Goal: Task Accomplishment & Management: Manage account settings

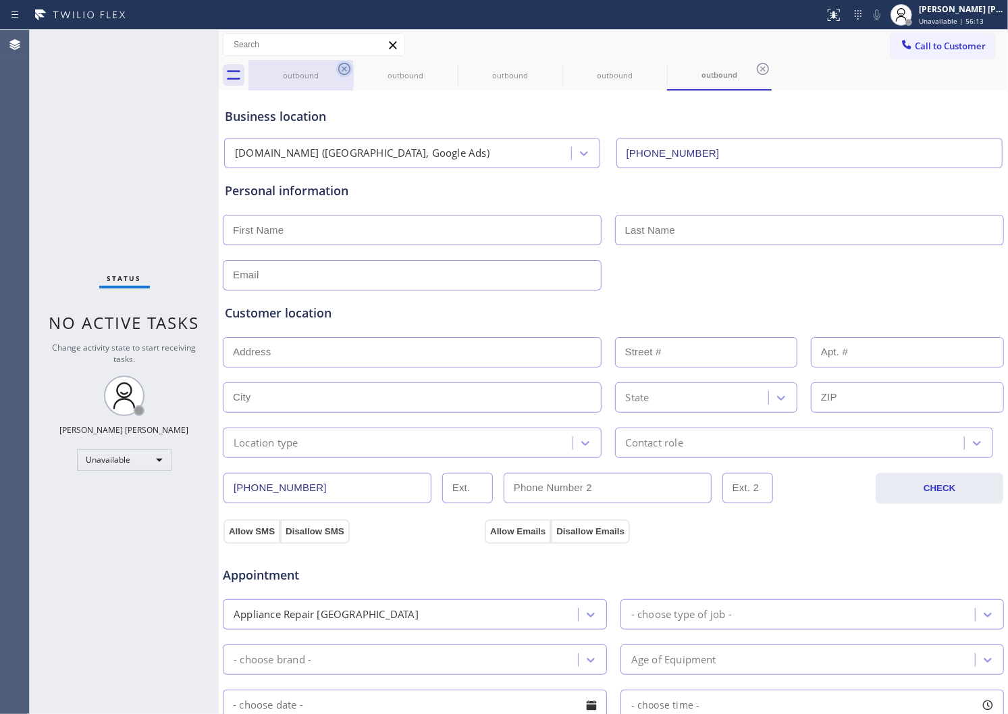
click at [348, 73] on icon at bounding box center [344, 69] width 16 height 16
click at [0, 0] on icon at bounding box center [0, 0] width 0 height 0
click at [348, 73] on icon at bounding box center [344, 69] width 16 height 16
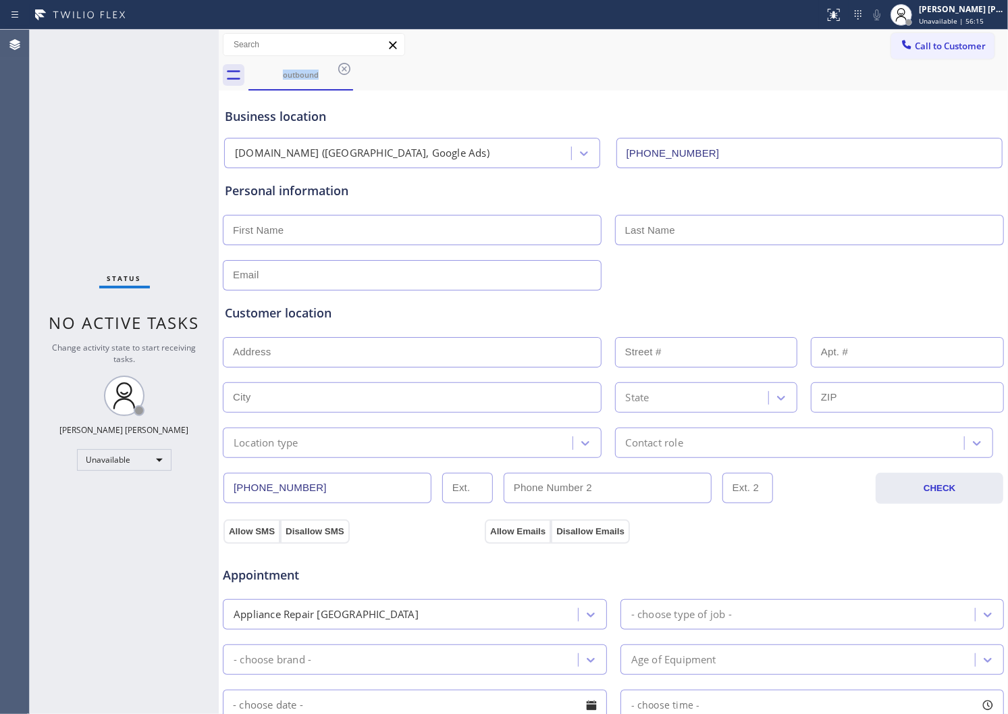
click at [348, 73] on div "outbound" at bounding box center [627, 75] width 759 height 30
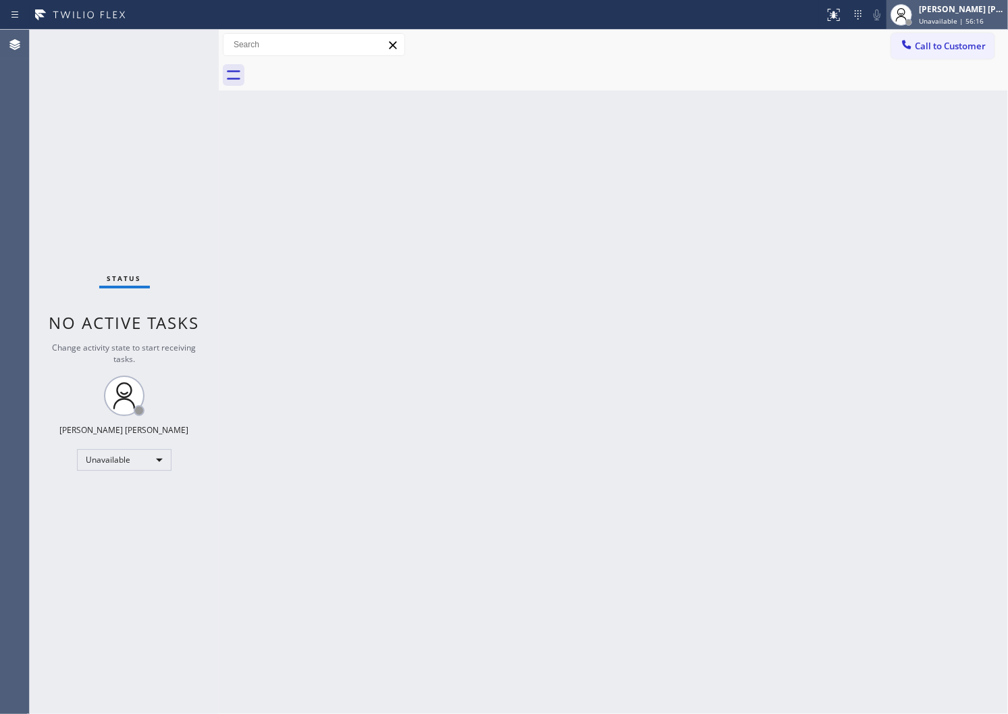
click at [954, 19] on span "Unavailable | 56:16" at bounding box center [951, 20] width 65 height 9
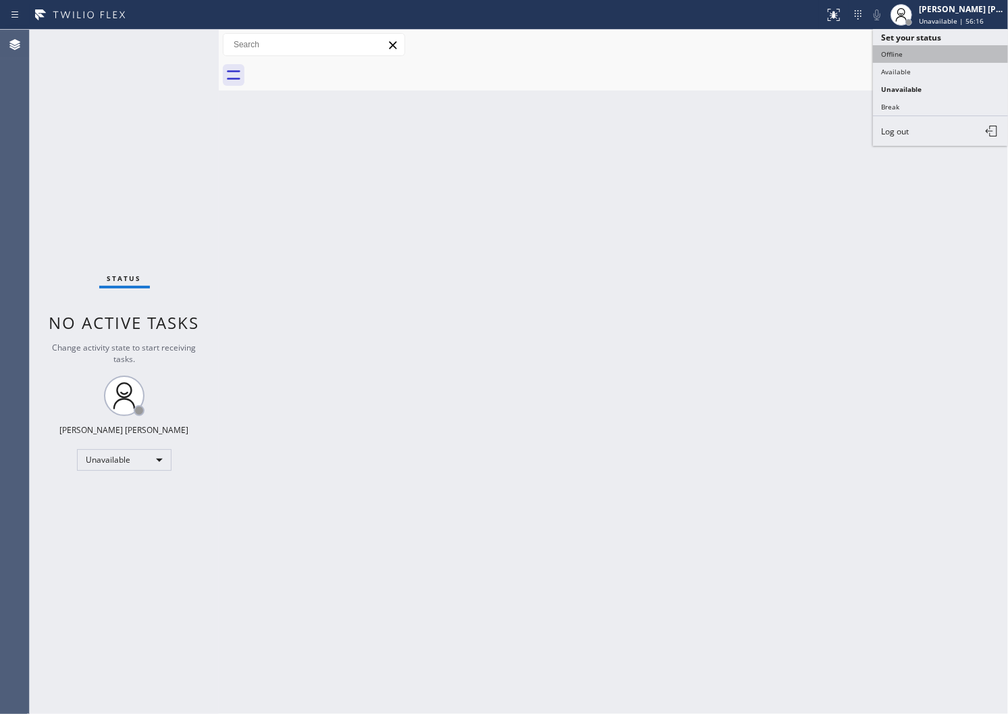
click at [910, 54] on button "Offline" at bounding box center [940, 54] width 135 height 18
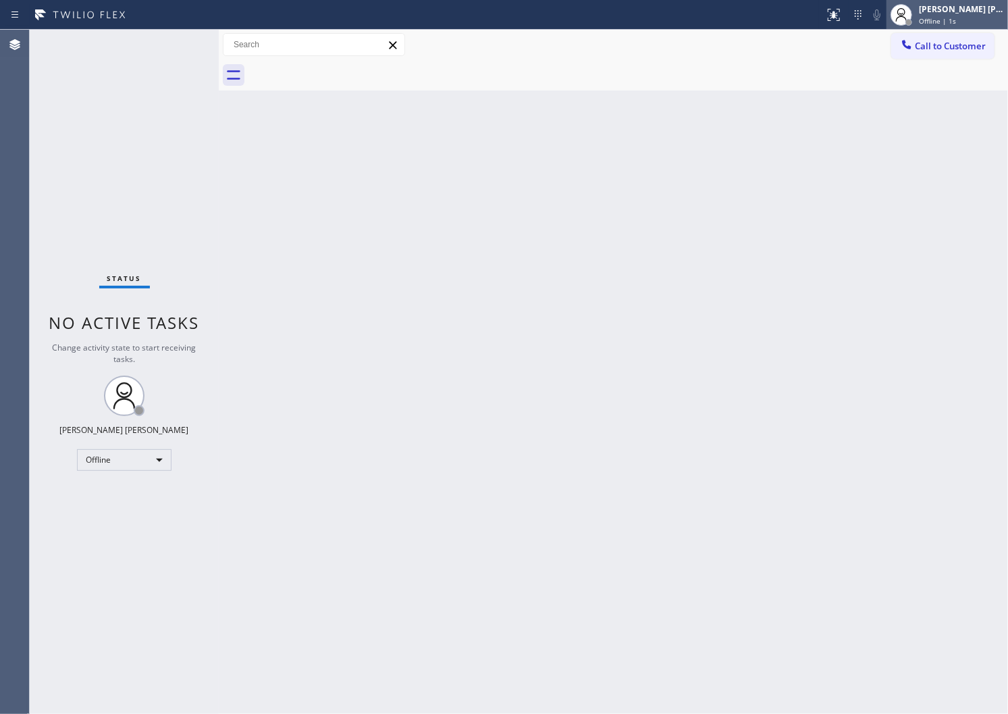
click at [977, 16] on div "Offline | 1s" at bounding box center [961, 20] width 85 height 9
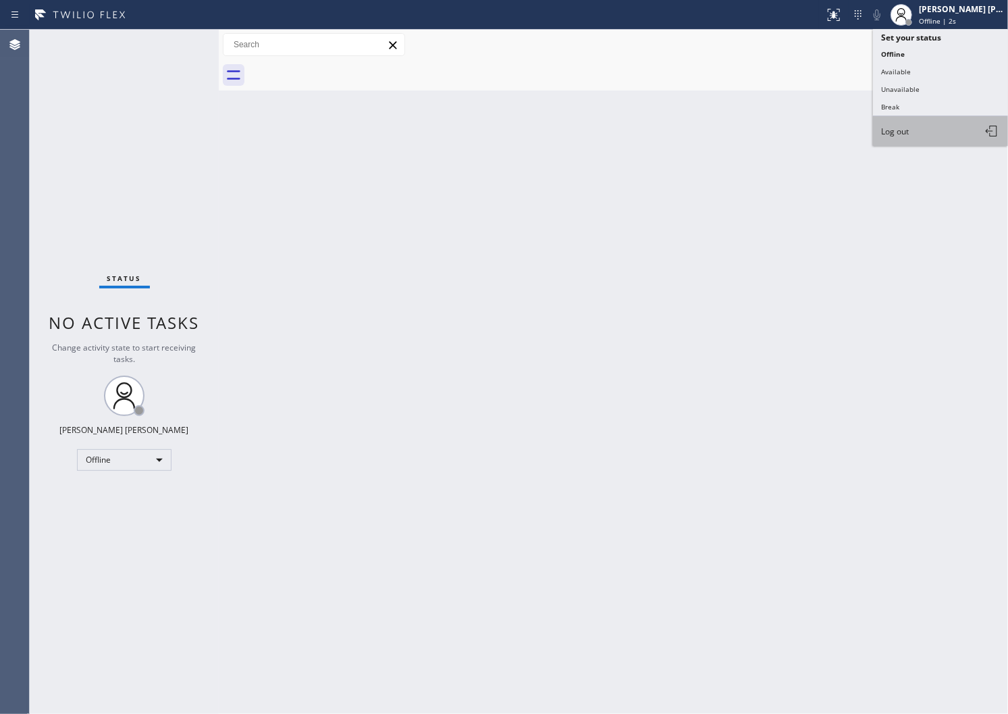
click at [915, 135] on button "Log out" at bounding box center [940, 131] width 135 height 30
